Goal: Transaction & Acquisition: Purchase product/service

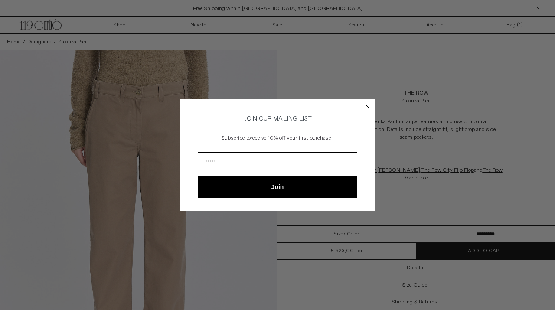
click at [367, 107] on circle "Close dialog" at bounding box center [367, 106] width 8 height 8
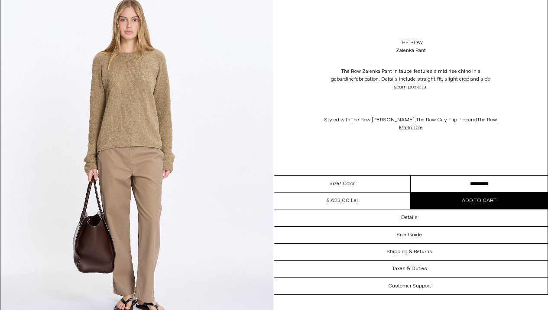
scroll to position [1141, 0]
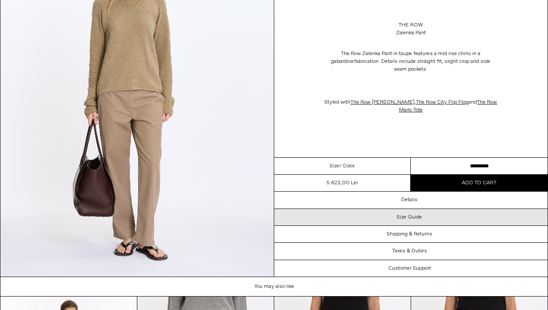
click at [401, 222] on div "Size Guide" at bounding box center [411, 217] width 274 height 16
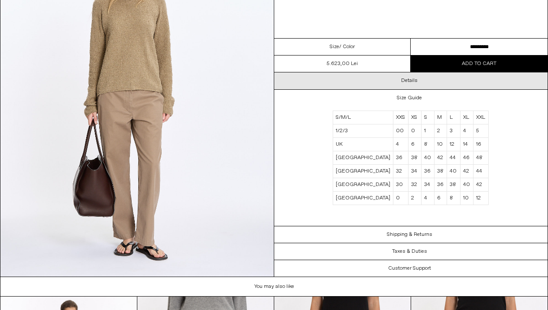
click at [406, 75] on div "Details" at bounding box center [411, 80] width 274 height 16
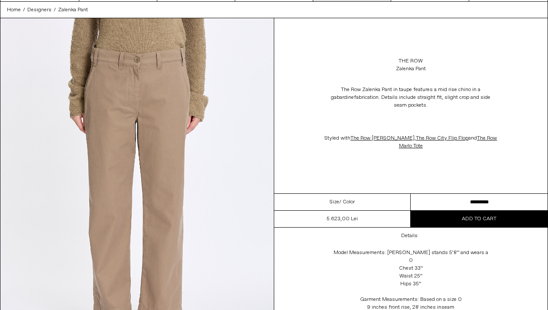
scroll to position [0, 0]
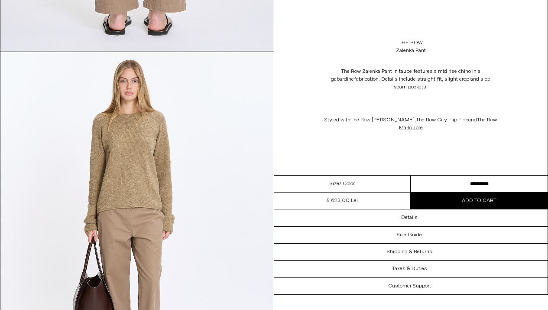
scroll to position [1116, 0]
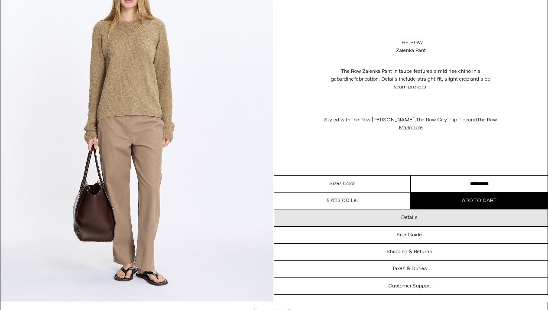
click at [409, 215] on h3 "Details" at bounding box center [409, 218] width 16 height 6
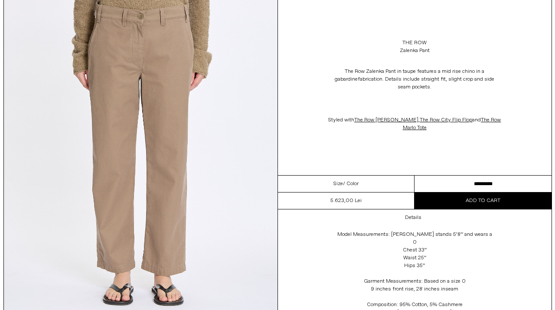
scroll to position [0, 0]
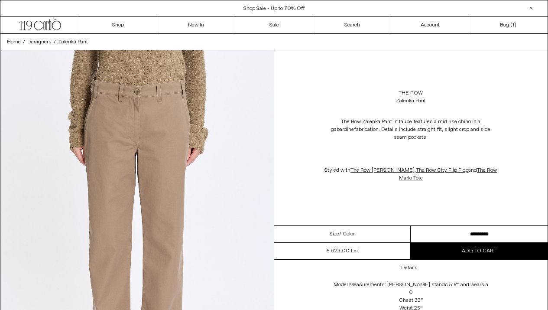
click at [109, 110] on img at bounding box center [136, 220] width 273 height 341
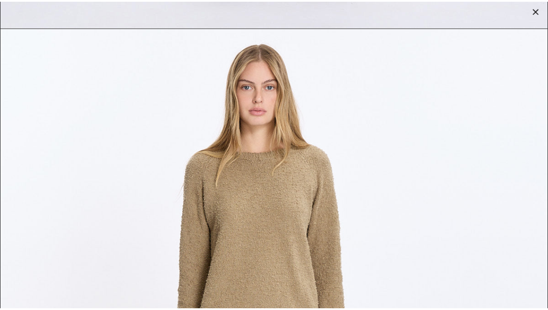
scroll to position [2019, 0]
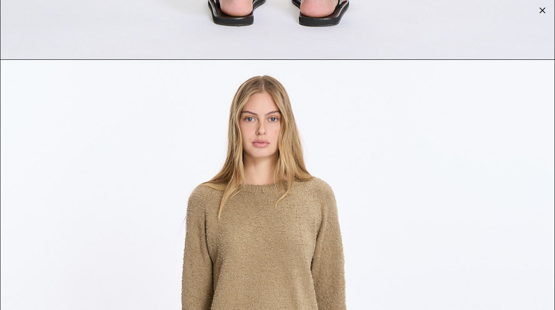
click at [543, 12] on div at bounding box center [542, 10] width 12 height 12
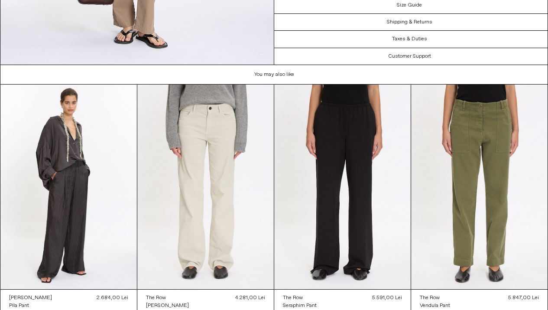
scroll to position [1364, 0]
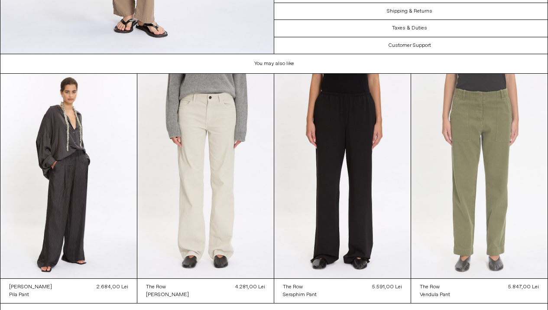
click at [456, 164] on at bounding box center [479, 176] width 137 height 205
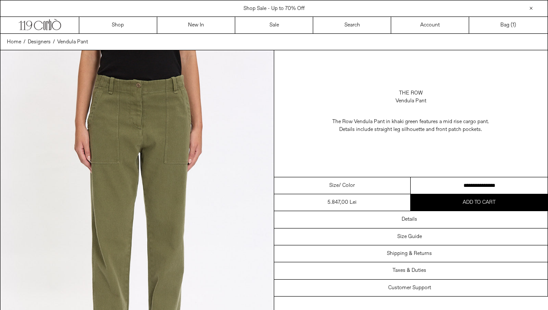
click at [348, 185] on span "/ Color" at bounding box center [347, 186] width 16 height 8
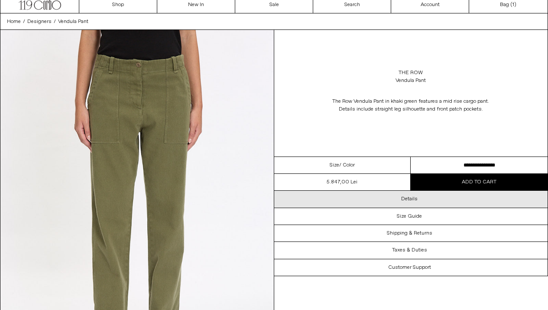
click at [403, 200] on h3 "Details" at bounding box center [409, 199] width 16 height 6
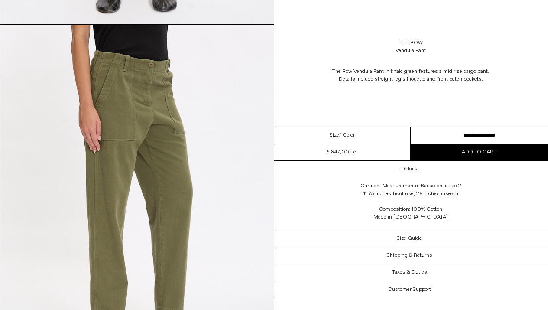
scroll to position [0, 0]
